Goal: Check status: Check status

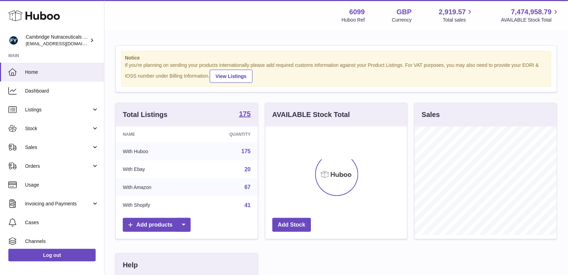
scroll to position [108, 142]
click at [33, 123] on link "Stock" at bounding box center [52, 128] width 104 height 19
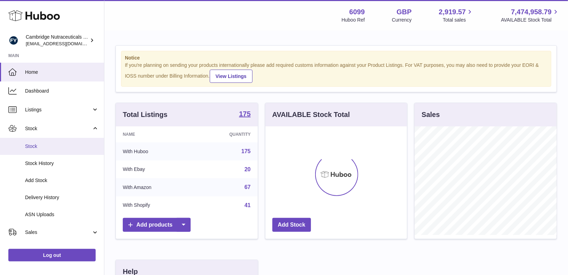
click at [34, 142] on link "Stock" at bounding box center [52, 146] width 104 height 17
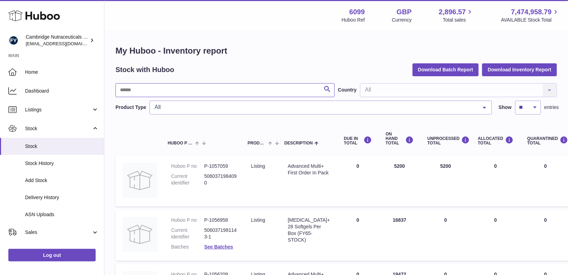
click at [141, 91] on input "text" at bounding box center [224, 90] width 219 height 14
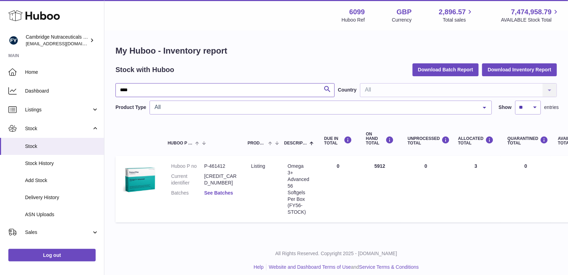
type input "****"
click at [211, 194] on link "See Batches" at bounding box center [218, 193] width 29 height 6
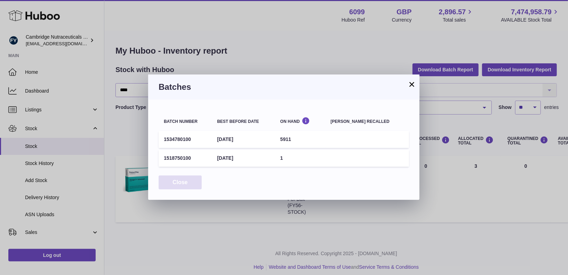
click at [181, 180] on button "Close" at bounding box center [180, 182] width 43 height 14
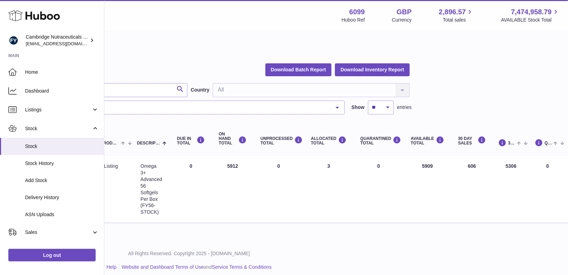
scroll to position [0, 148]
